Goal: Find contact information: Find contact information

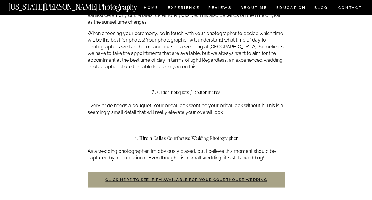
scroll to position [465, 0]
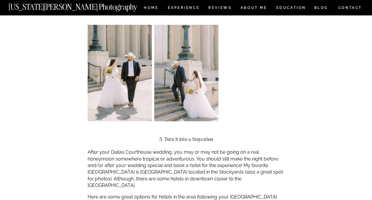
scroll to position [646, 0]
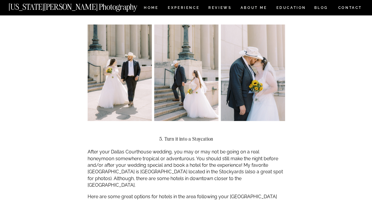
click at [238, 159] on p "After your Dallas Courthouse wedding, you may or may not be going on a real hon…" at bounding box center [186, 168] width 197 height 40
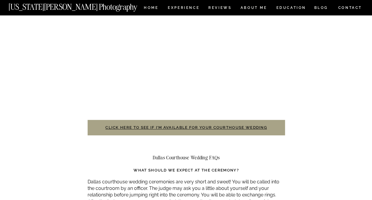
scroll to position [1200, 0]
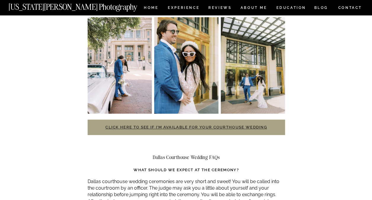
click at [210, 125] on link "Click here to see if I’m available for your courthouse wedding" at bounding box center [186, 127] width 162 height 4
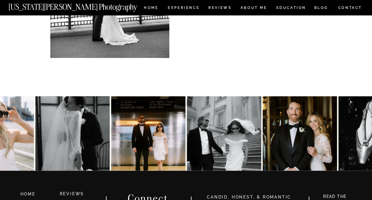
scroll to position [367, 0]
